Goal: Task Accomplishment & Management: Manage account settings

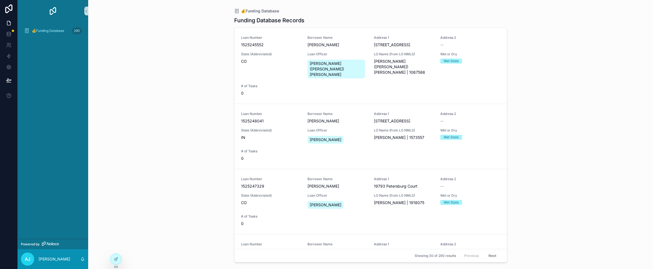
click at [1, 268] on div at bounding box center [9, 134] width 18 height 269
click at [536, 10] on div "💰Funding Database Funding Database Records Loan Number 1525245552 Borrower Name…" at bounding box center [370, 134] width 564 height 269
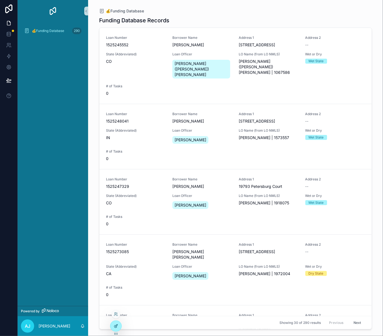
click at [116, 269] on icon at bounding box center [116, 326] width 4 height 4
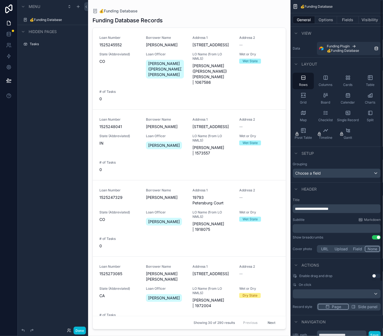
click at [250, 18] on div "scrollable content" at bounding box center [189, 164] width 202 height 329
drag, startPoint x: 351, startPoint y: 208, endPoint x: 326, endPoint y: 207, distance: 25.4
click at [325, 207] on p "**********" at bounding box center [337, 209] width 85 height 6
click at [351, 210] on p "**********" at bounding box center [337, 209] width 85 height 6
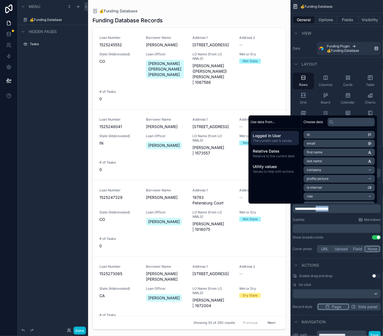
click at [353, 209] on p "**********" at bounding box center [337, 209] width 85 height 6
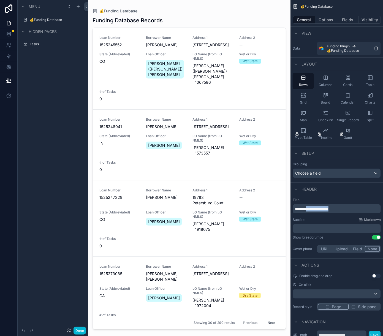
drag, startPoint x: 352, startPoint y: 208, endPoint x: 311, endPoint y: 208, distance: 41.3
click at [311, 208] on p "**********" at bounding box center [337, 209] width 85 height 6
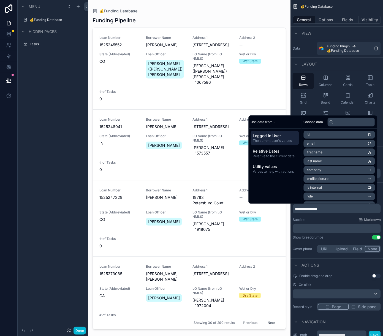
click at [319, 228] on p "﻿" at bounding box center [337, 229] width 85 height 6
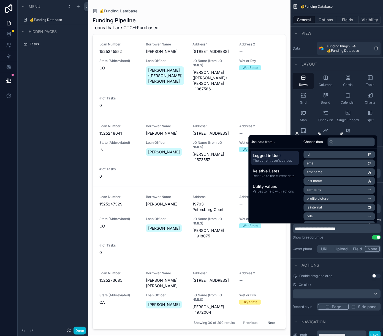
click at [349, 238] on div "Show breadcrumbs Use setting" at bounding box center [337, 237] width 88 height 4
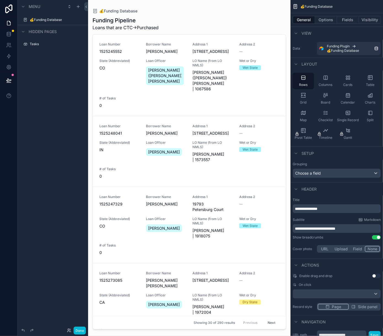
click at [357, 231] on p "**********" at bounding box center [337, 229] width 85 height 6
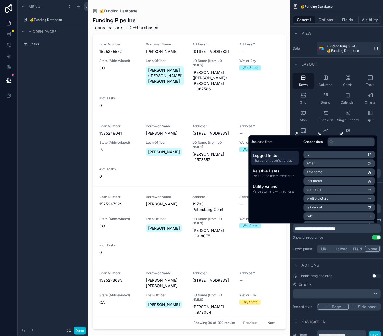
click at [355, 238] on div "Show breadcrumbs Use setting" at bounding box center [337, 237] width 88 height 4
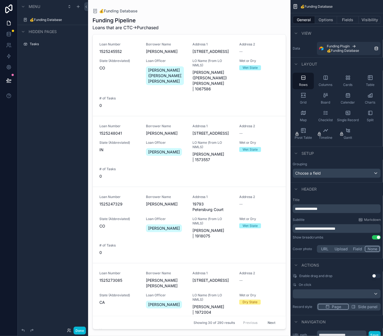
click at [326, 250] on button "URL" at bounding box center [325, 249] width 15 height 6
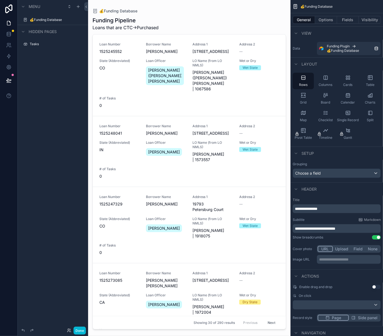
click at [343, 251] on button "Upload" at bounding box center [342, 249] width 18 height 6
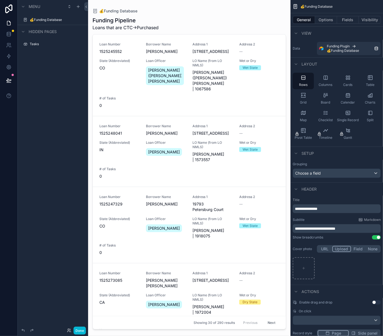
click at [356, 250] on button "Field" at bounding box center [358, 249] width 15 height 6
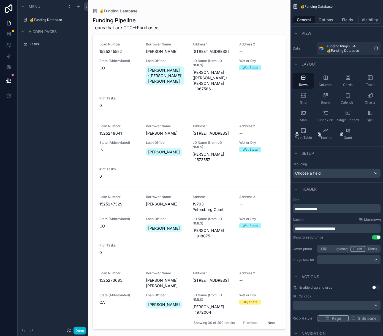
click at [371, 250] on button "None" at bounding box center [372, 249] width 15 height 6
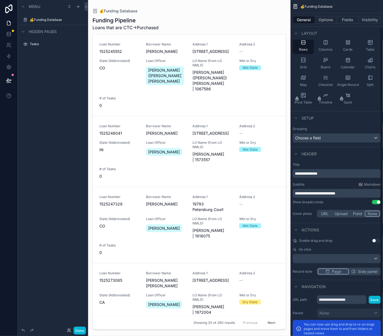
scroll to position [55, 0]
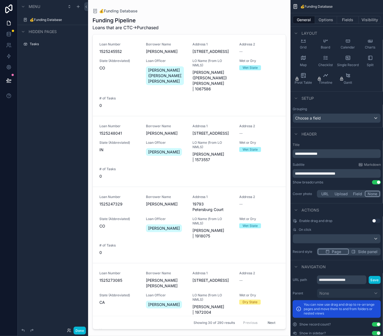
click at [365, 251] on span "Side panel" at bounding box center [368, 252] width 20 height 6
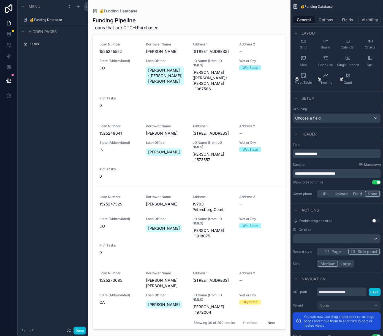
click at [339, 253] on span "Page" at bounding box center [336, 252] width 9 height 6
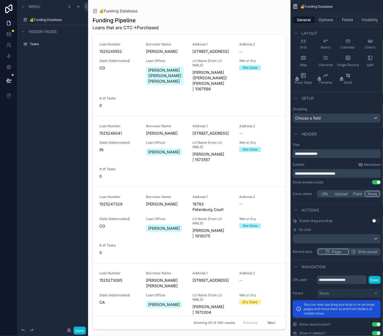
scroll to position [65, 0]
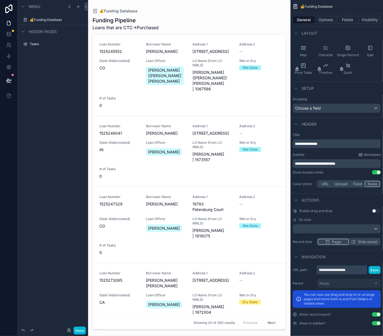
click at [361, 269] on input "**********" at bounding box center [342, 269] width 50 height 9
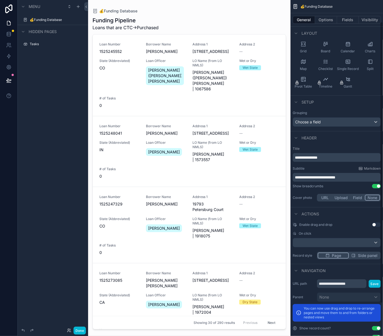
scroll to position [0, 0]
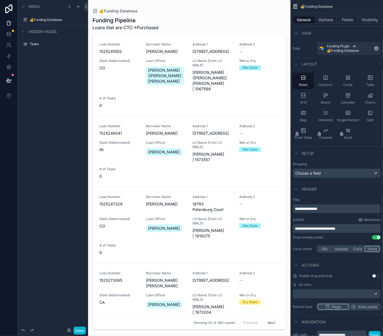
click at [253, 24] on div "Funding Pipeline Loans that are CTC->Purchased" at bounding box center [190, 24] width 194 height 14
click at [197, 24] on div "Funding Pipeline Loans that are CTC->Purchased" at bounding box center [190, 24] width 194 height 14
click at [230, 21] on div "Funding Pipeline Loans that are CTC->Purchased" at bounding box center [190, 24] width 194 height 14
click at [260, 81] on div "Loan Number 1525245552 Borrower Name [PERSON_NAME] Address [STREET_ADDRESS] Add…" at bounding box center [189, 75] width 180 height 66
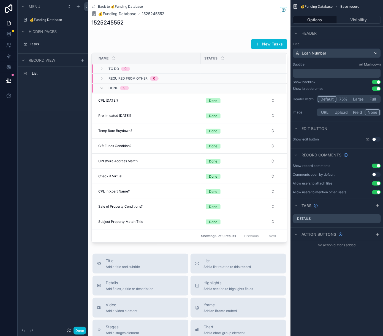
click at [225, 7] on div "Back to 💰Funding Database 💰Funding Database 1525245552" at bounding box center [189, 10] width 196 height 12
drag, startPoint x: 378, startPoint y: 157, endPoint x: 366, endPoint y: 151, distance: 13.1
click at [369, 151] on div "Record comments" at bounding box center [336, 154] width 93 height 13
click at [345, 100] on button "75%" at bounding box center [343, 99] width 14 height 6
click at [330, 100] on button "Default" at bounding box center [327, 99] width 18 height 6
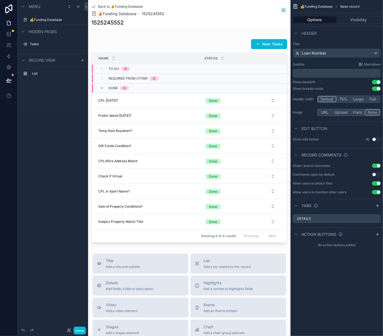
click at [345, 100] on button "75%" at bounding box center [343, 99] width 14 height 6
click at [328, 98] on button "Default" at bounding box center [327, 99] width 18 height 6
click at [359, 20] on button "Visibility" at bounding box center [359, 20] width 44 height 8
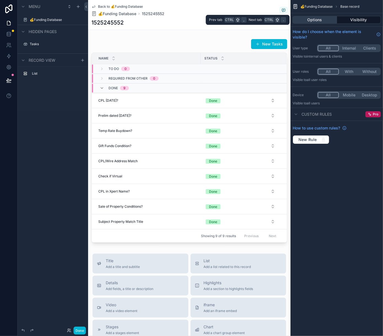
click at [325, 22] on button "Options" at bounding box center [315, 20] width 44 height 8
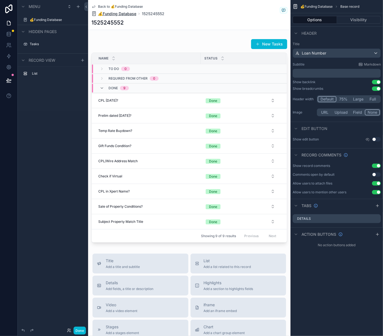
click at [116, 14] on span "💰Funding Database" at bounding box center [117, 14] width 38 height 6
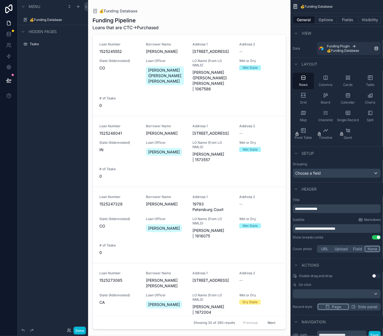
click at [228, 22] on div "Funding Pipeline Loans that are CTC->Purchased" at bounding box center [190, 24] width 194 height 14
click at [318, 18] on button "Options" at bounding box center [326, 20] width 22 height 8
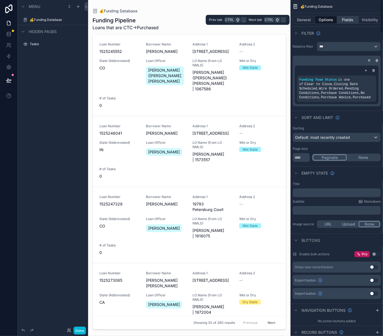
click at [342, 20] on button "Fields" at bounding box center [348, 20] width 22 height 8
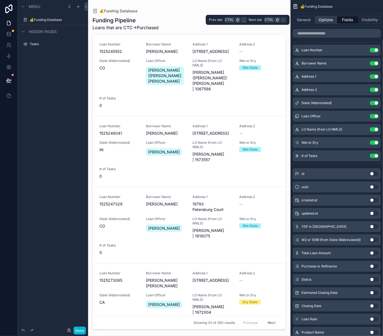
click at [325, 19] on button "Options" at bounding box center [326, 20] width 22 height 8
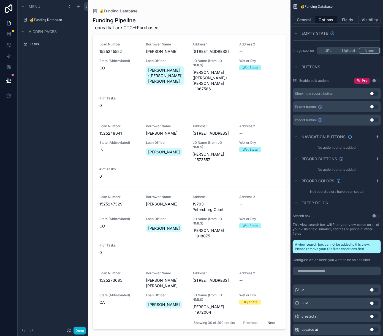
scroll to position [165, 0]
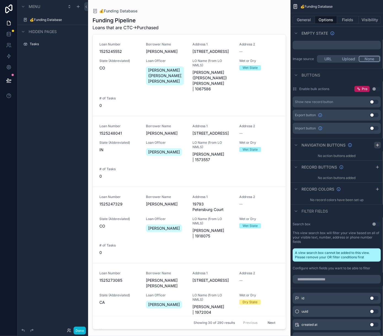
click at [378, 146] on div "scrollable content" at bounding box center [377, 145] width 7 height 7
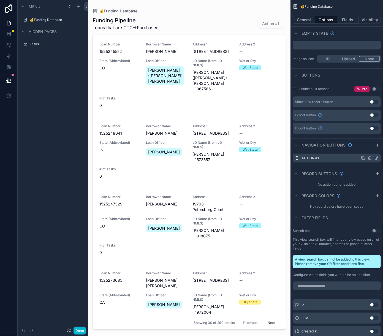
click at [358, 157] on div "Action #1" at bounding box center [337, 158] width 88 height 9
click at [349, 157] on div "Action #1" at bounding box center [337, 158] width 88 height 9
click at [365, 157] on icon "scrollable content" at bounding box center [363, 158] width 2 height 2
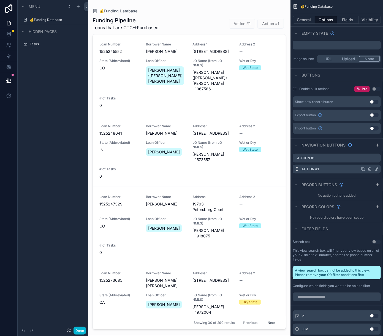
click at [377, 169] on icon "scrollable content" at bounding box center [377, 168] width 2 height 2
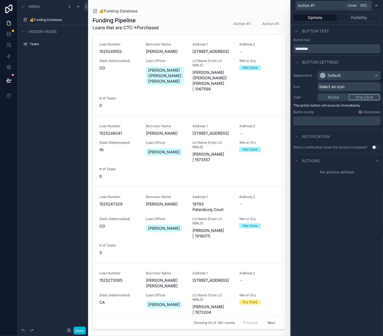
click at [376, 5] on icon at bounding box center [376, 5] width 4 height 4
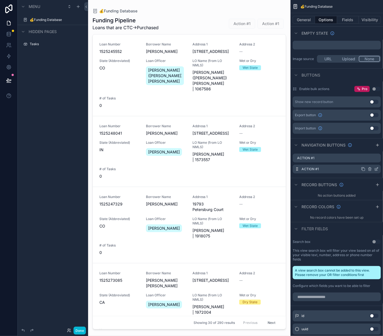
click at [369, 169] on icon "scrollable content" at bounding box center [370, 169] width 4 height 4
click at [367, 161] on icon at bounding box center [367, 160] width 2 height 2
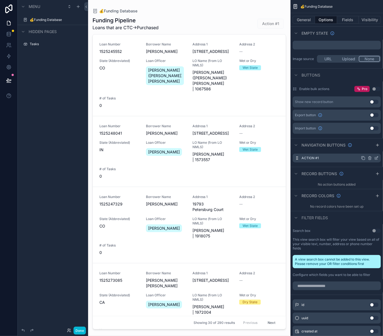
click at [362, 158] on icon "scrollable content" at bounding box center [363, 158] width 2 height 2
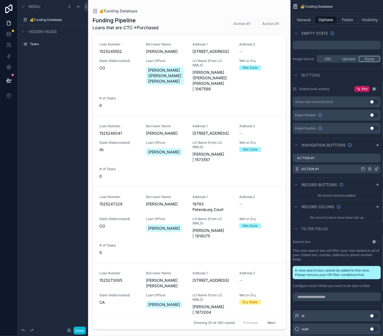
click at [371, 169] on icon "scrollable content" at bounding box center [369, 169] width 2 height 2
click at [368, 160] on icon at bounding box center [367, 159] width 4 height 4
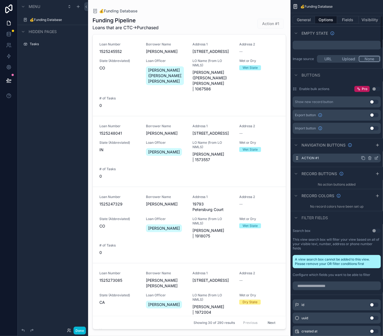
click at [377, 158] on icon "scrollable content" at bounding box center [376, 158] width 4 height 4
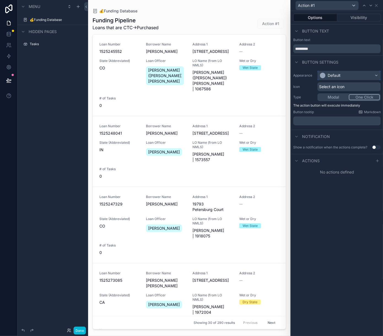
click at [350, 77] on div "Default" at bounding box center [349, 75] width 63 height 9
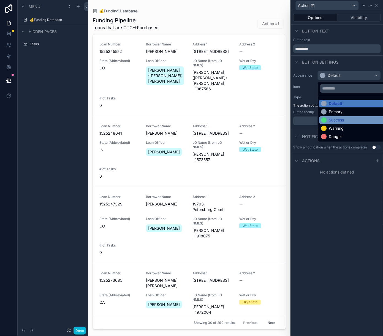
click at [345, 117] on div "Success" at bounding box center [355, 120] width 69 height 6
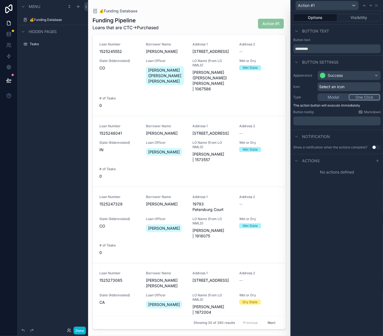
click at [366, 160] on div "Actions" at bounding box center [337, 160] width 92 height 13
click at [375, 160] on div at bounding box center [377, 160] width 7 height 7
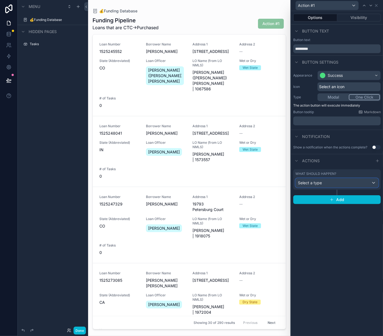
click at [357, 179] on div "Select a type" at bounding box center [337, 182] width 83 height 9
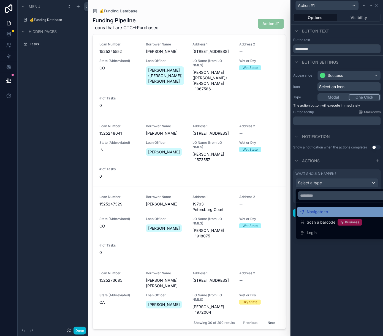
click at [348, 211] on div "Navigate to" at bounding box center [343, 211] width 87 height 7
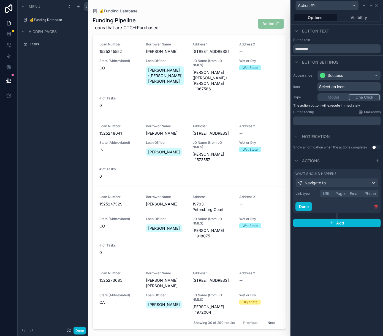
click at [336, 194] on button "Page" at bounding box center [340, 194] width 14 height 6
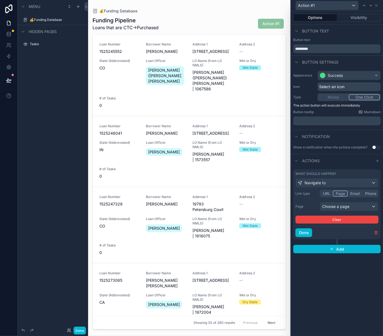
click at [350, 210] on div "Link type URL Page Email Phone Page Choose a page Clear" at bounding box center [336, 207] width 83 height 34
click at [350, 208] on div "Choose a page" at bounding box center [349, 206] width 58 height 9
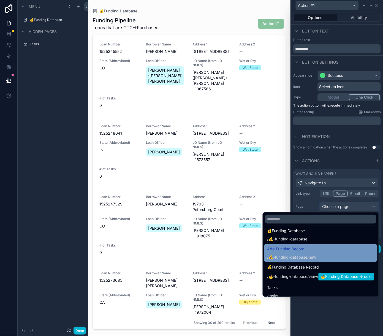
scroll to position [0, 0]
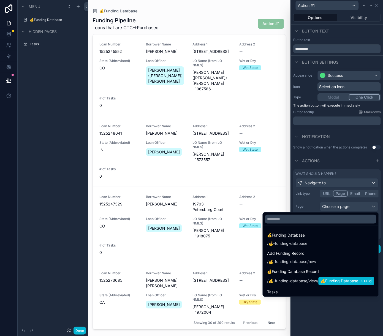
click at [355, 269] on div at bounding box center [337, 168] width 92 height 336
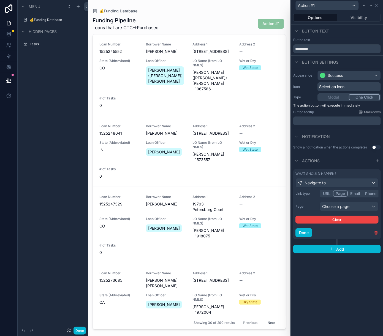
click at [358, 192] on button "Email" at bounding box center [355, 194] width 15 height 6
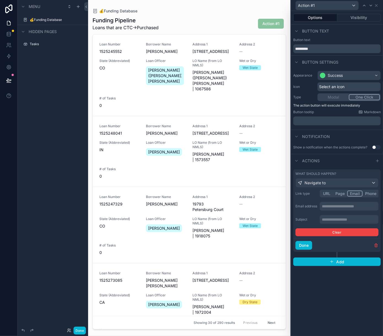
click at [344, 192] on button "Page" at bounding box center [340, 194] width 14 height 6
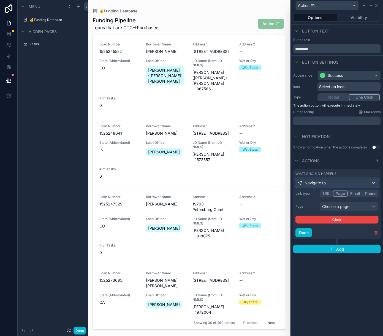
click at [365, 182] on div "Navigate to" at bounding box center [337, 182] width 83 height 9
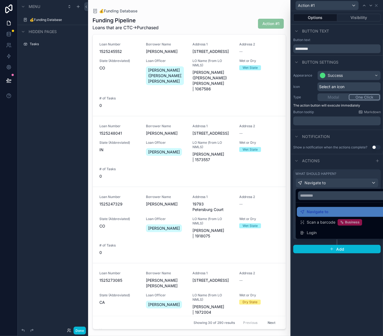
click at [353, 263] on div at bounding box center [337, 168] width 92 height 336
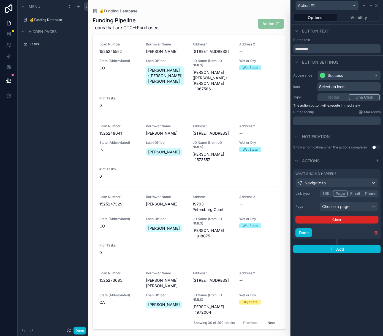
click at [347, 221] on button "Clear" at bounding box center [336, 220] width 83 height 8
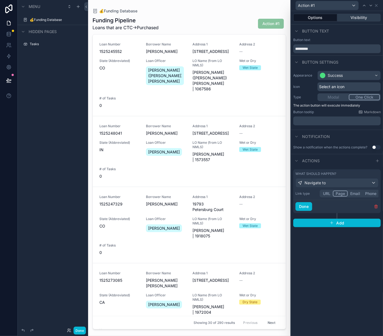
click at [359, 17] on button "Visibility" at bounding box center [359, 18] width 44 height 8
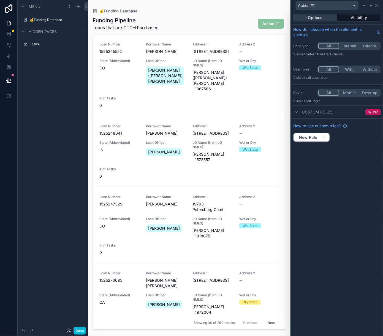
click at [325, 17] on button "Options" at bounding box center [315, 18] width 44 height 8
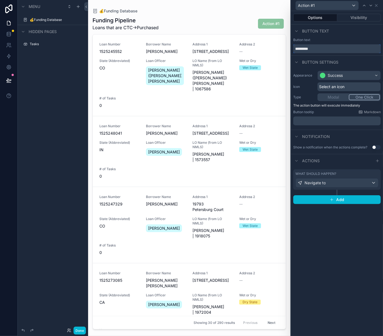
click at [331, 49] on input "*********" at bounding box center [337, 48] width 88 height 9
click at [355, 183] on div "Navigate to" at bounding box center [337, 182] width 83 height 9
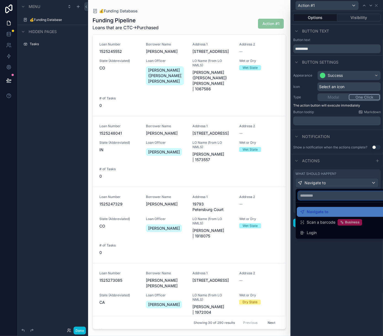
click at [349, 198] on input "text" at bounding box center [343, 195] width 91 height 9
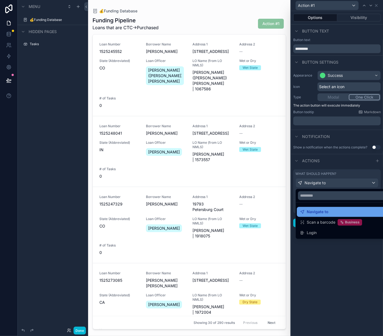
click at [334, 212] on div "Navigate to" at bounding box center [343, 211] width 87 height 7
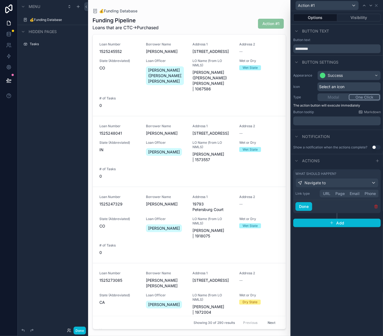
click at [376, 207] on icon "button" at bounding box center [376, 206] width 2 height 2
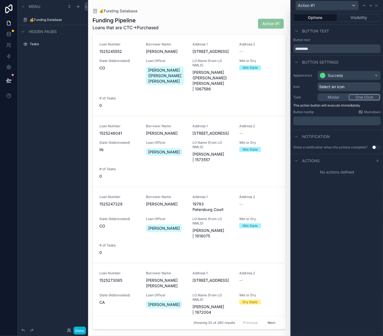
drag, startPoint x: 354, startPoint y: 208, endPoint x: 345, endPoint y: 181, distance: 28.6
click at [354, 208] on div "Options Visibility Button text Button text ********* Button settings Appearance…" at bounding box center [337, 173] width 92 height 325
click at [336, 97] on button "Modal" at bounding box center [333, 97] width 31 height 6
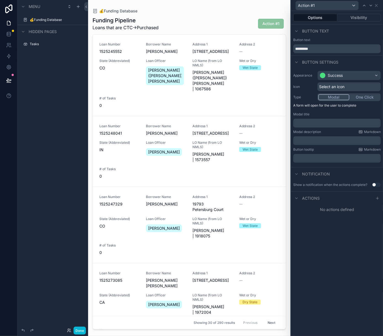
click at [360, 96] on button "One Click" at bounding box center [364, 97] width 31 height 6
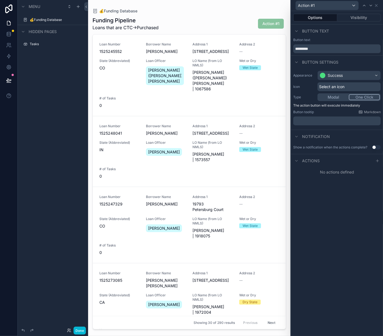
click at [358, 87] on div "Select an icon" at bounding box center [348, 86] width 63 height 9
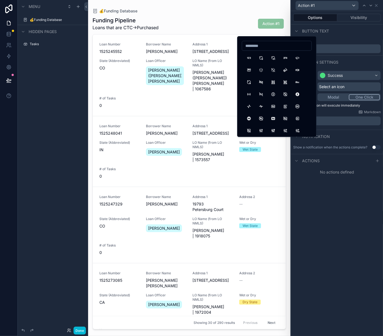
click at [348, 60] on div "Button settings" at bounding box center [337, 61] width 92 height 13
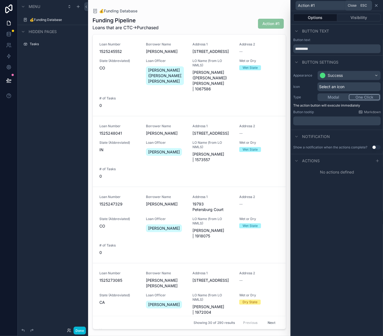
click at [376, 6] on icon at bounding box center [376, 5] width 4 height 4
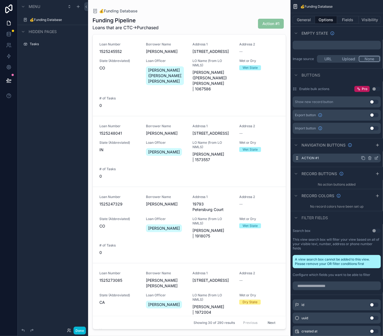
click at [371, 158] on icon "scrollable content" at bounding box center [370, 158] width 4 height 4
click at [367, 150] on icon at bounding box center [367, 149] width 2 height 2
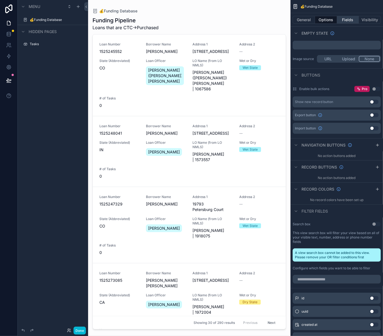
click at [346, 22] on button "Fields" at bounding box center [348, 20] width 22 height 8
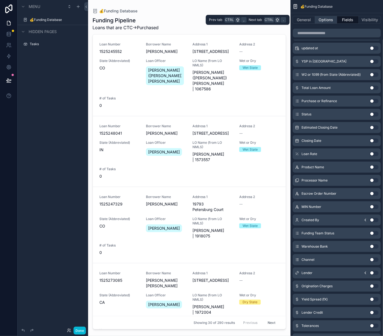
click at [330, 22] on button "Options" at bounding box center [326, 20] width 22 height 8
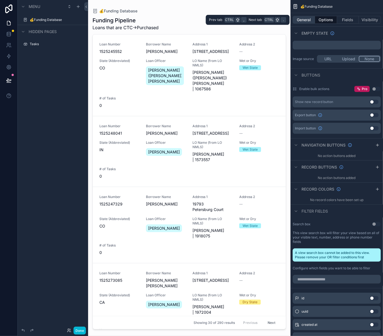
click at [306, 21] on button "General" at bounding box center [304, 20] width 22 height 8
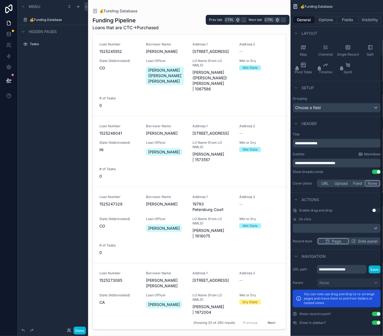
scroll to position [65, 0]
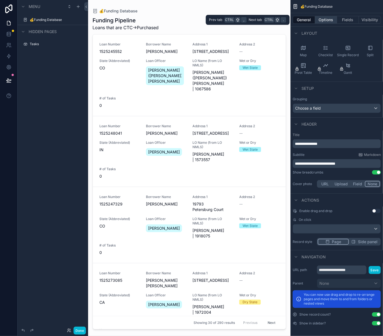
click at [320, 22] on button "Options" at bounding box center [326, 20] width 22 height 8
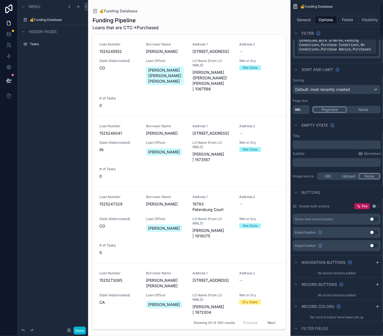
scroll to position [0, 0]
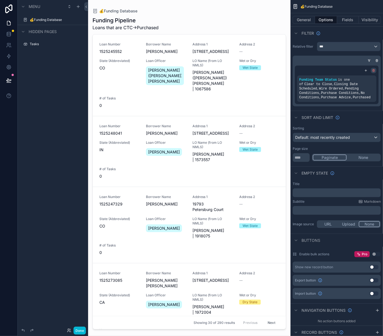
click at [376, 71] on div "scrollable content" at bounding box center [374, 71] width 6 height 6
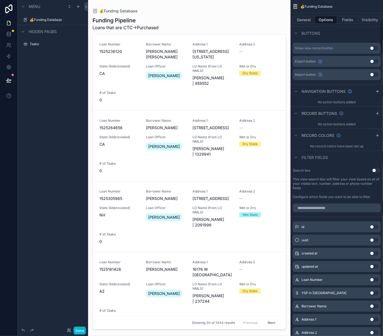
scroll to position [248, 0]
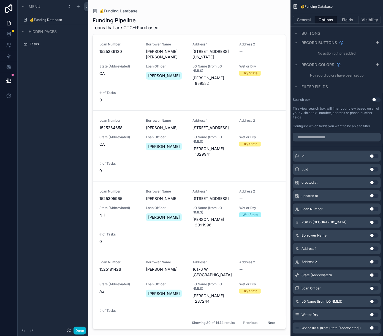
click at [373, 99] on button "Use setting" at bounding box center [376, 99] width 9 height 4
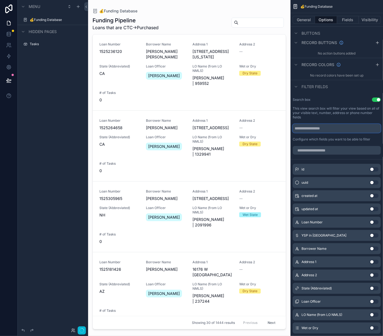
click at [345, 127] on input "scrollable content" at bounding box center [337, 128] width 88 height 9
click at [341, 147] on input "scrollable content" at bounding box center [337, 150] width 88 height 9
click at [339, 150] on input "scrollable content" at bounding box center [337, 150] width 88 height 9
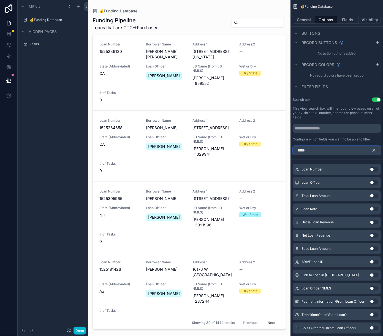
type input "****"
click at [371, 169] on button "Use setting" at bounding box center [374, 169] width 9 height 4
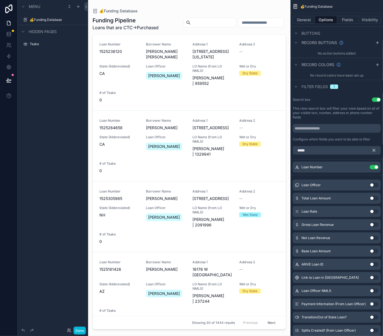
click at [373, 150] on icon "scrollable content" at bounding box center [374, 150] width 2 height 2
click at [258, 26] on input "scrollable content" at bounding box center [260, 23] width 45 height 8
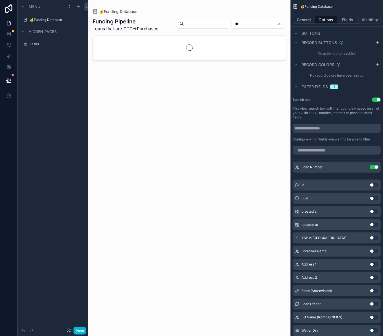
type input "*"
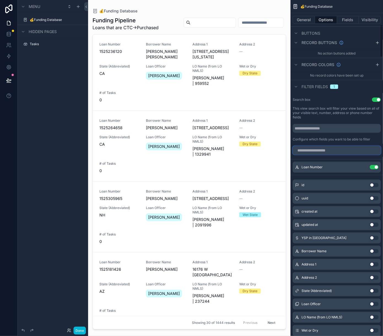
click at [322, 152] on input "scrollable content" at bounding box center [337, 150] width 88 height 9
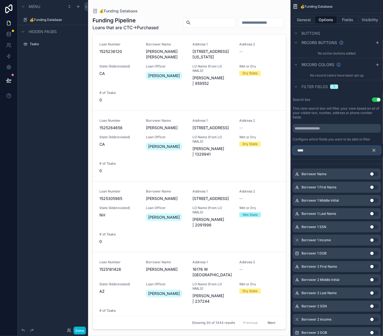
type input "****"
click at [372, 214] on button "Use setting" at bounding box center [374, 213] width 9 height 4
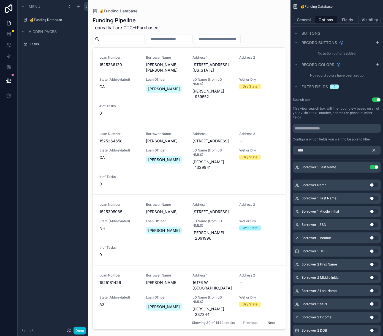
click at [240, 39] on input "scrollable content" at bounding box center [217, 39] width 45 height 8
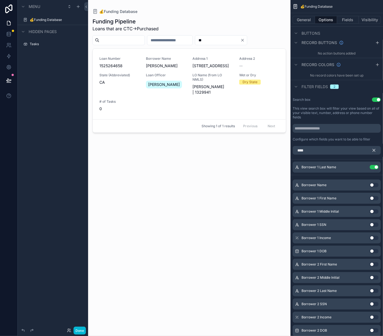
type input "*"
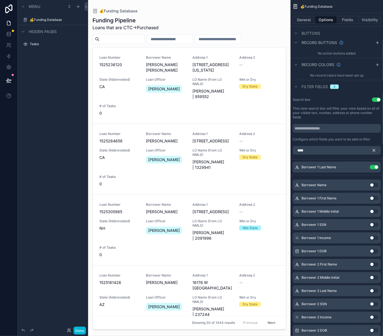
click at [374, 150] on icon "scrollable content" at bounding box center [373, 150] width 5 height 5
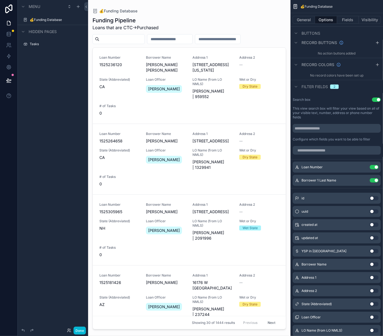
click at [377, 98] on button "Use setting" at bounding box center [376, 99] width 9 height 4
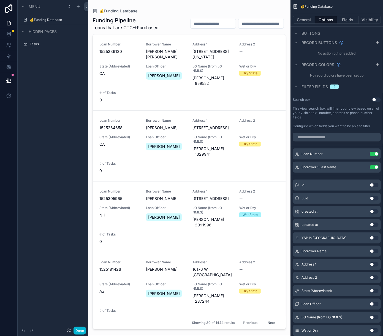
click at [248, 23] on input "scrollable content" at bounding box center [260, 24] width 45 height 8
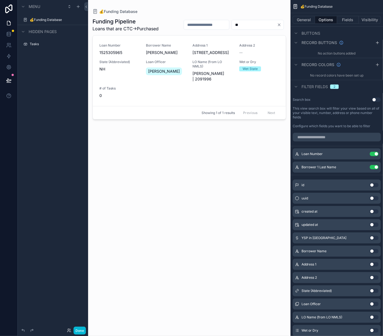
type input "*"
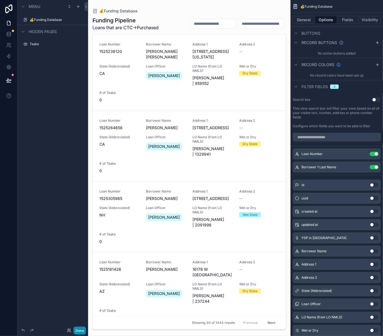
click at [80, 269] on button "Done" at bounding box center [80, 331] width 12 height 8
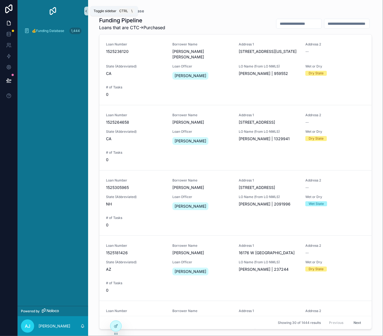
click at [85, 12] on icon "scrollable content" at bounding box center [86, 11] width 4 height 4
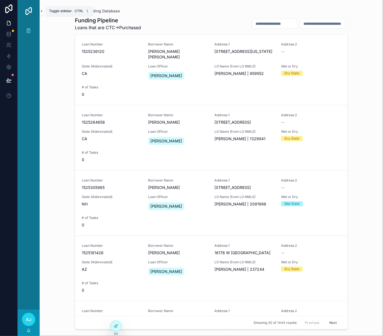
click at [42, 11] on icon "scrollable content" at bounding box center [42, 11] width 4 height 4
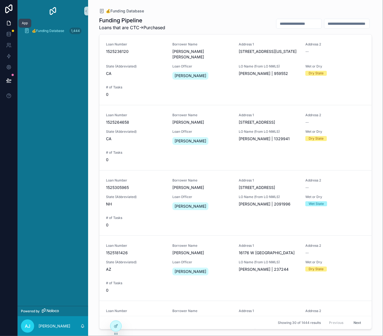
click at [9, 20] on link at bounding box center [8, 23] width 17 height 11
click at [10, 26] on link at bounding box center [8, 23] width 17 height 11
click at [12, 25] on link at bounding box center [8, 23] width 17 height 11
click at [11, 79] on icon at bounding box center [9, 81] width 6 height 6
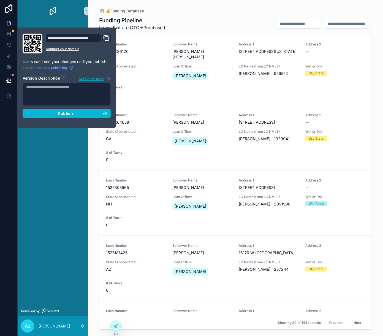
click at [78, 22] on div "💰Funding Database 1,444" at bounding box center [53, 32] width 70 height 21
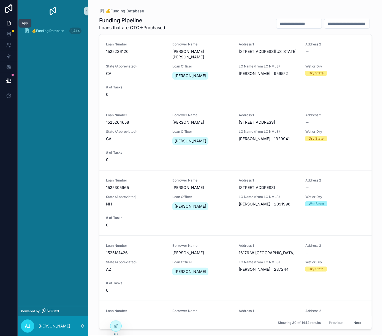
click at [7, 25] on icon at bounding box center [9, 23] width 6 height 6
click at [116, 269] on icon at bounding box center [116, 326] width 4 height 4
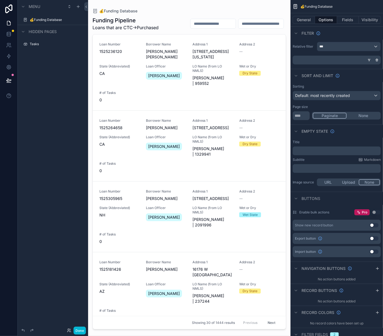
click at [145, 23] on div "scrollable content" at bounding box center [189, 164] width 202 height 329
click at [304, 17] on button "General" at bounding box center [304, 20] width 22 height 8
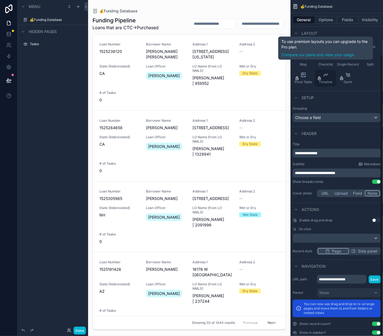
scroll to position [65, 0]
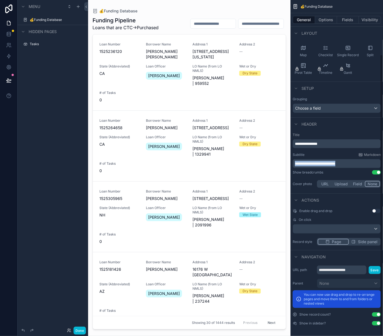
drag, startPoint x: 307, startPoint y: 161, endPoint x: 292, endPoint y: 158, distance: 15.3
click at [290, 158] on div "💰Funding Database 1,444 Tasks Powered by [PERSON_NAME] [PERSON_NAME] 💰Funding D…" at bounding box center [235, 168] width 295 height 336
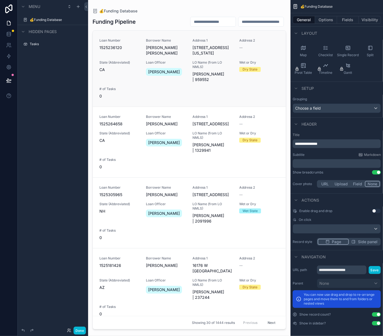
click at [206, 62] on span "LO Name (from LO NMLS)" at bounding box center [213, 64] width 40 height 9
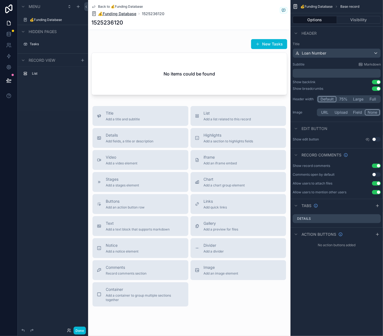
click at [124, 13] on span "💰Funding Database" at bounding box center [117, 14] width 38 height 6
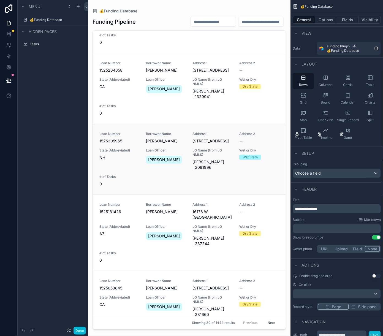
scroll to position [138, 0]
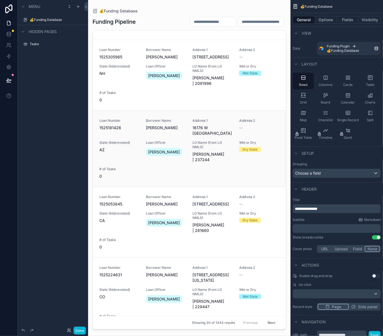
click at [214, 142] on span "LO Name (from LO NMLS)" at bounding box center [213, 144] width 40 height 9
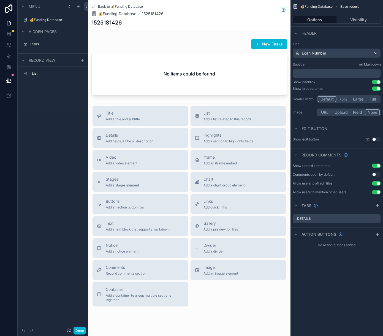
click at [92, 6] on icon "scrollable content" at bounding box center [93, 6] width 4 height 4
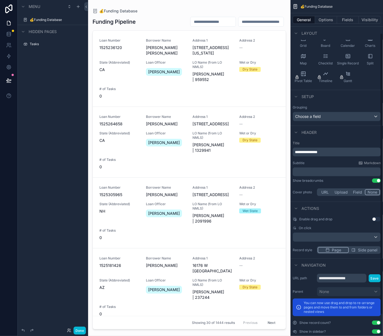
scroll to position [65, 0]
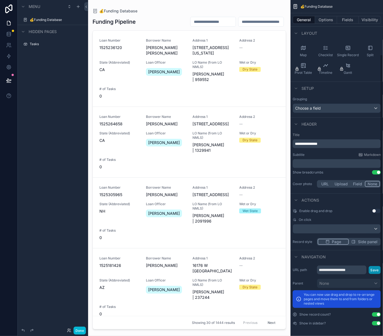
click at [373, 269] on button "Save" at bounding box center [375, 270] width 12 height 8
click at [80, 269] on button "Done" at bounding box center [80, 331] width 12 height 8
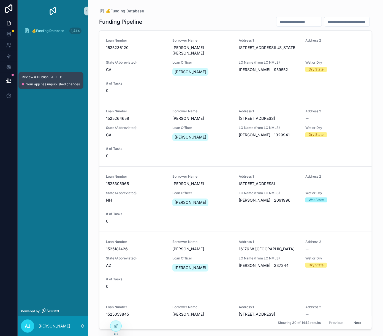
click at [13, 80] on button at bounding box center [9, 80] width 12 height 15
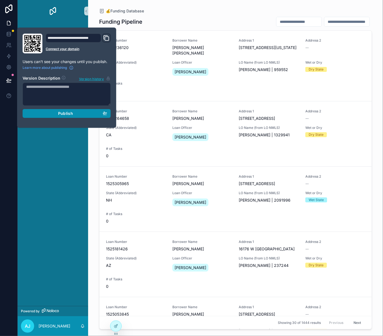
click at [65, 114] on span "Publish" at bounding box center [65, 113] width 15 height 5
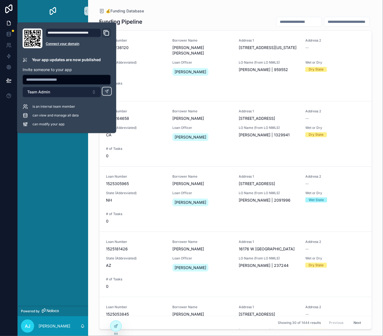
click at [57, 96] on button "Team Admin" at bounding box center [62, 92] width 78 height 10
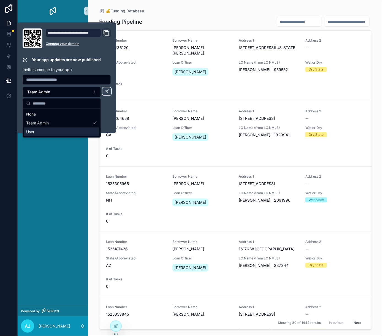
click at [47, 157] on div "💰Funding Database 1,444" at bounding box center [53, 164] width 70 height 284
